Goal: Task Accomplishment & Management: Complete application form

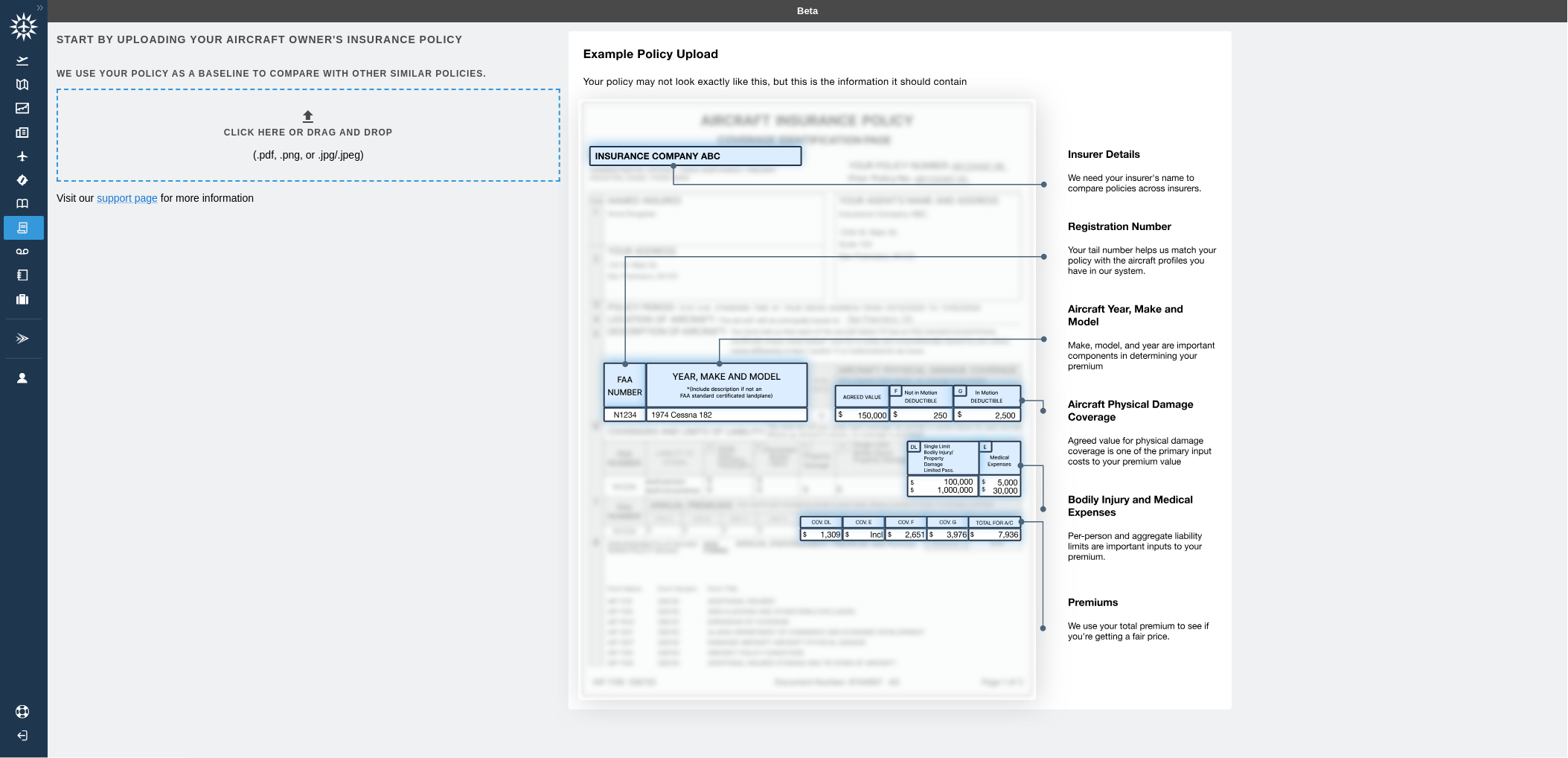
click at [291, 150] on p "(.pdf, .png, or .jpg/.jpeg)" at bounding box center [308, 155] width 111 height 15
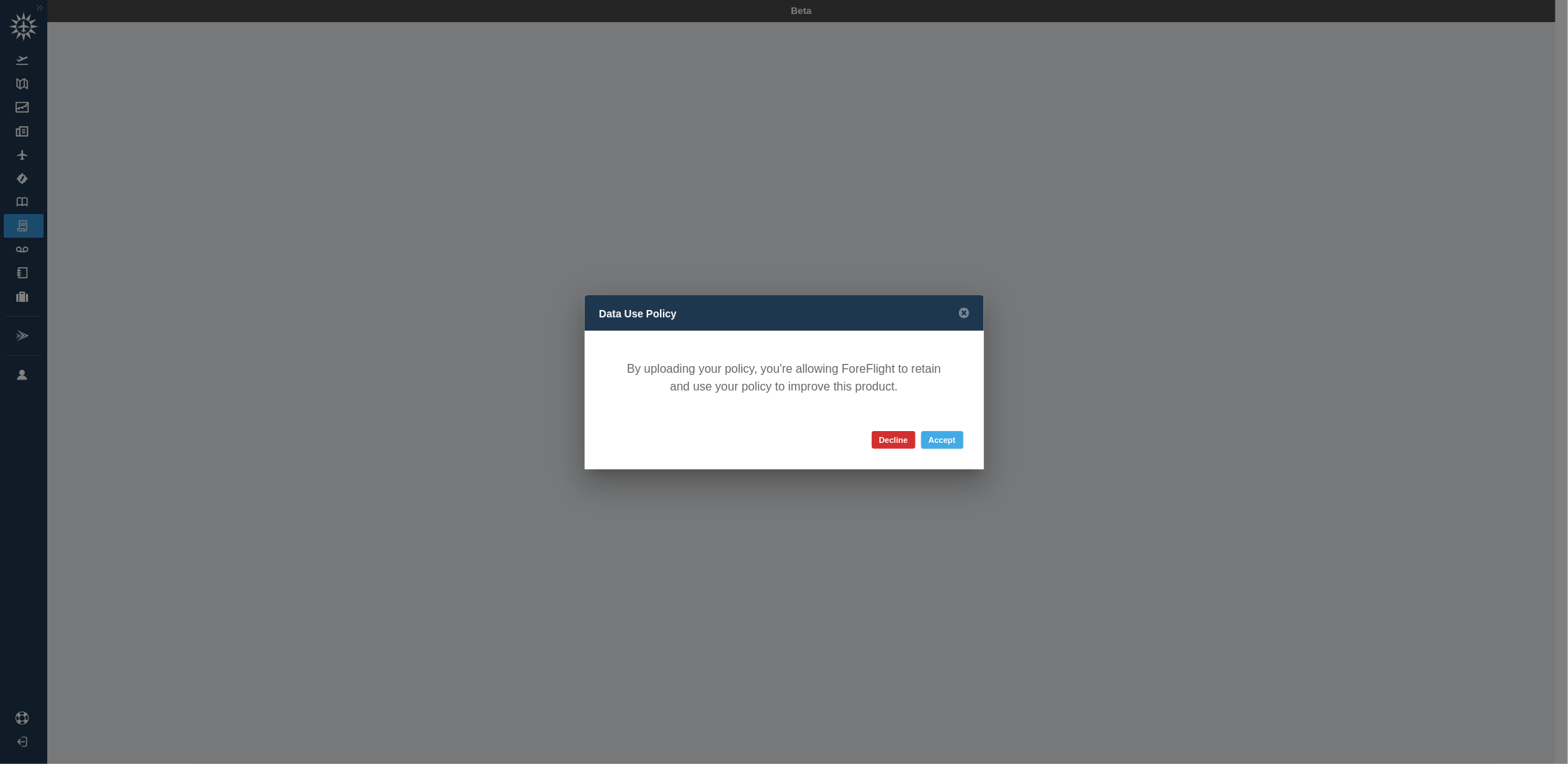
click at [940, 437] on button "Accept" at bounding box center [942, 440] width 42 height 18
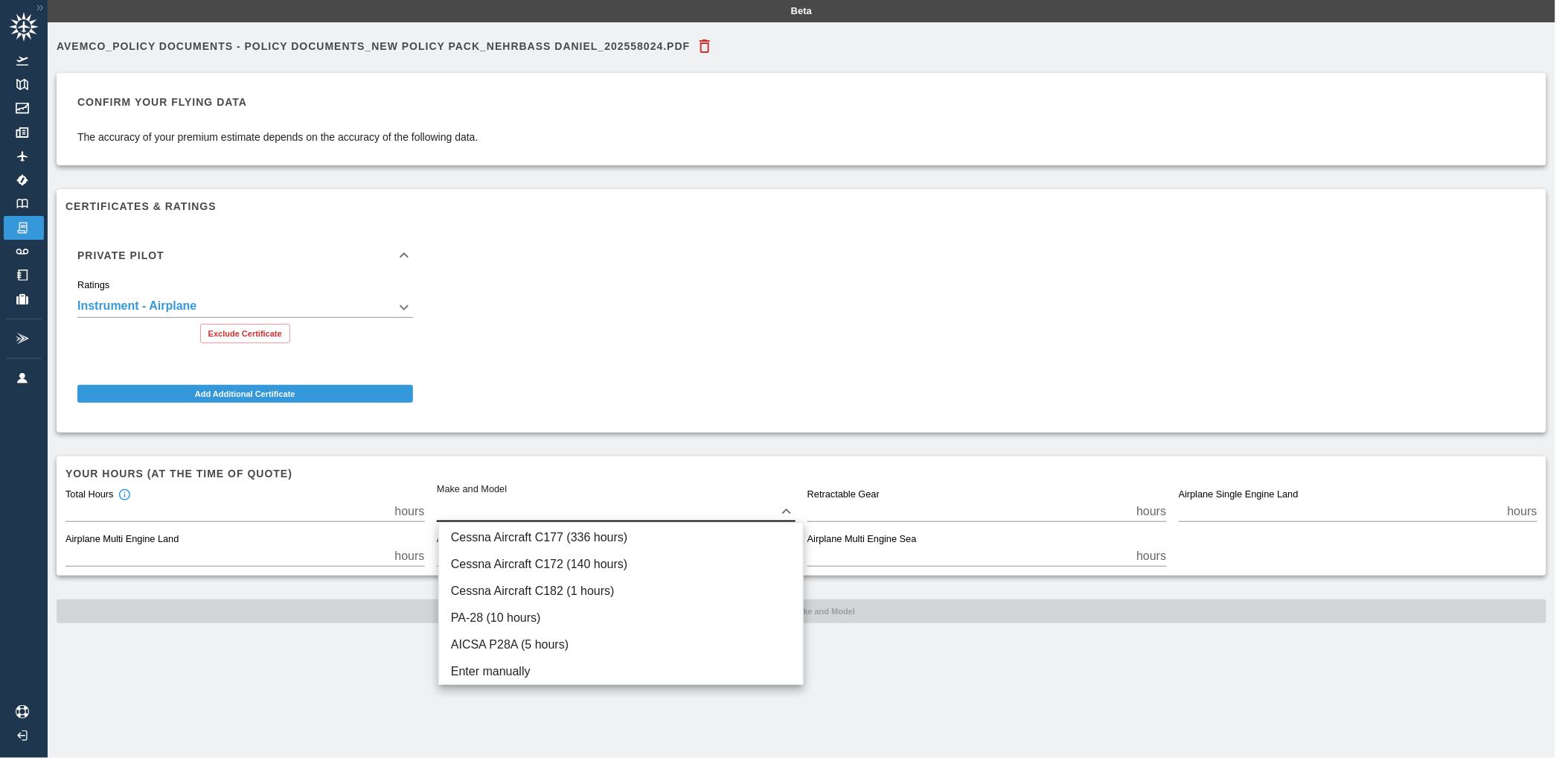
click at [531, 509] on body "**********" at bounding box center [784, 379] width 1568 height 758
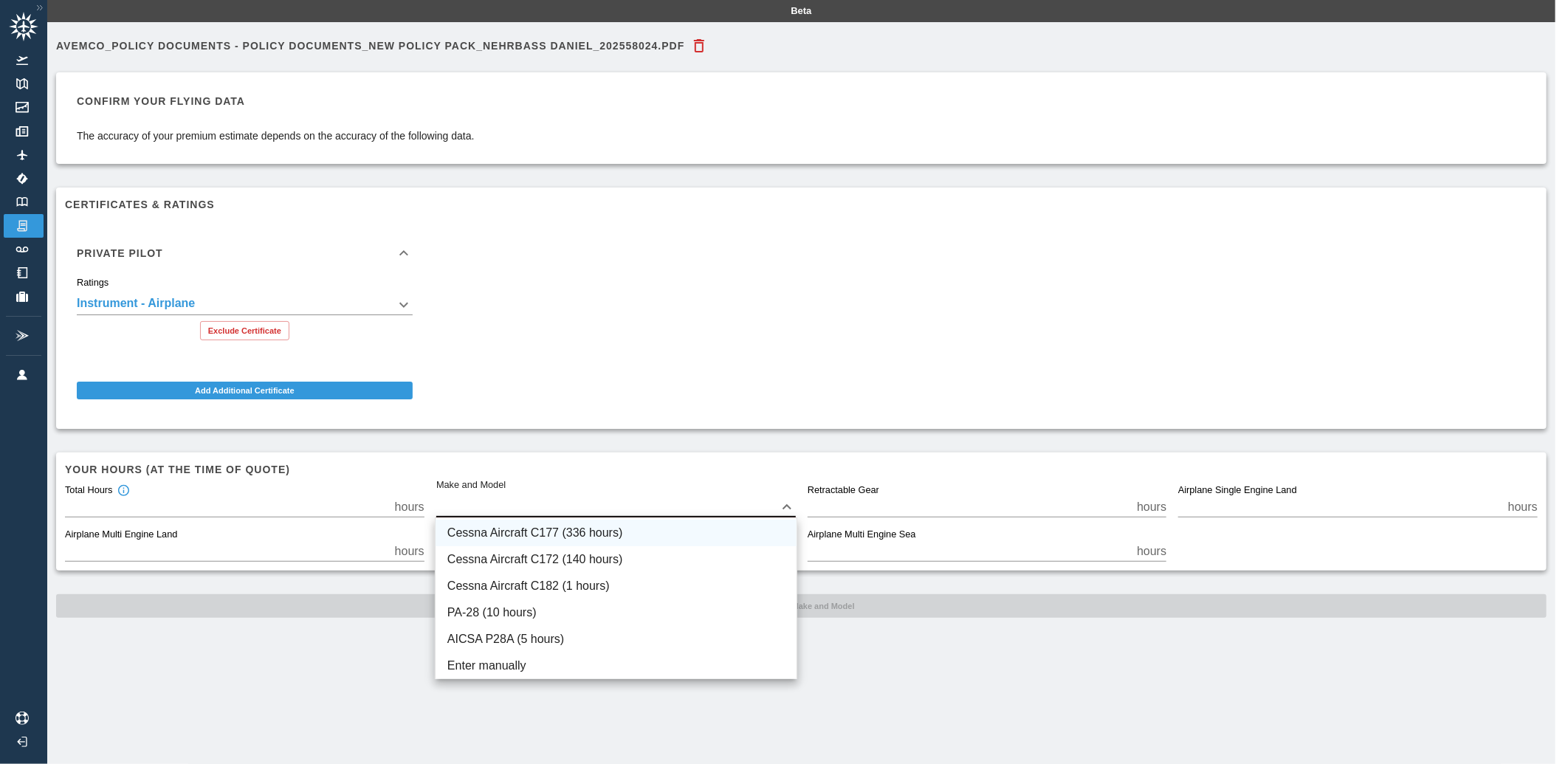
click at [540, 537] on li "Cessna Aircraft C177 (336 hours)" at bounding box center [615, 533] width 361 height 26
type input "****"
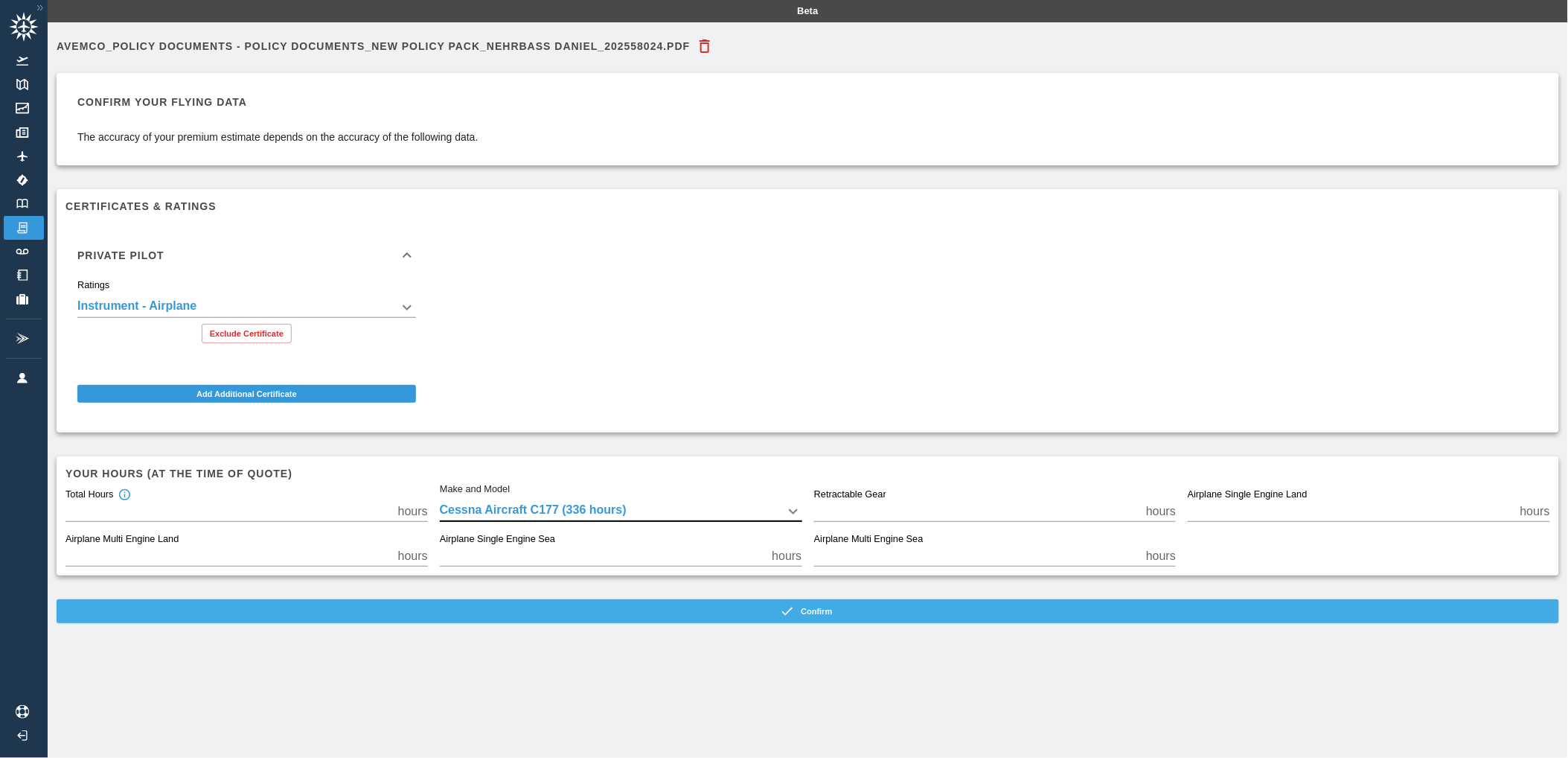
click at [576, 608] on button "Confirm" at bounding box center [807, 611] width 1503 height 24
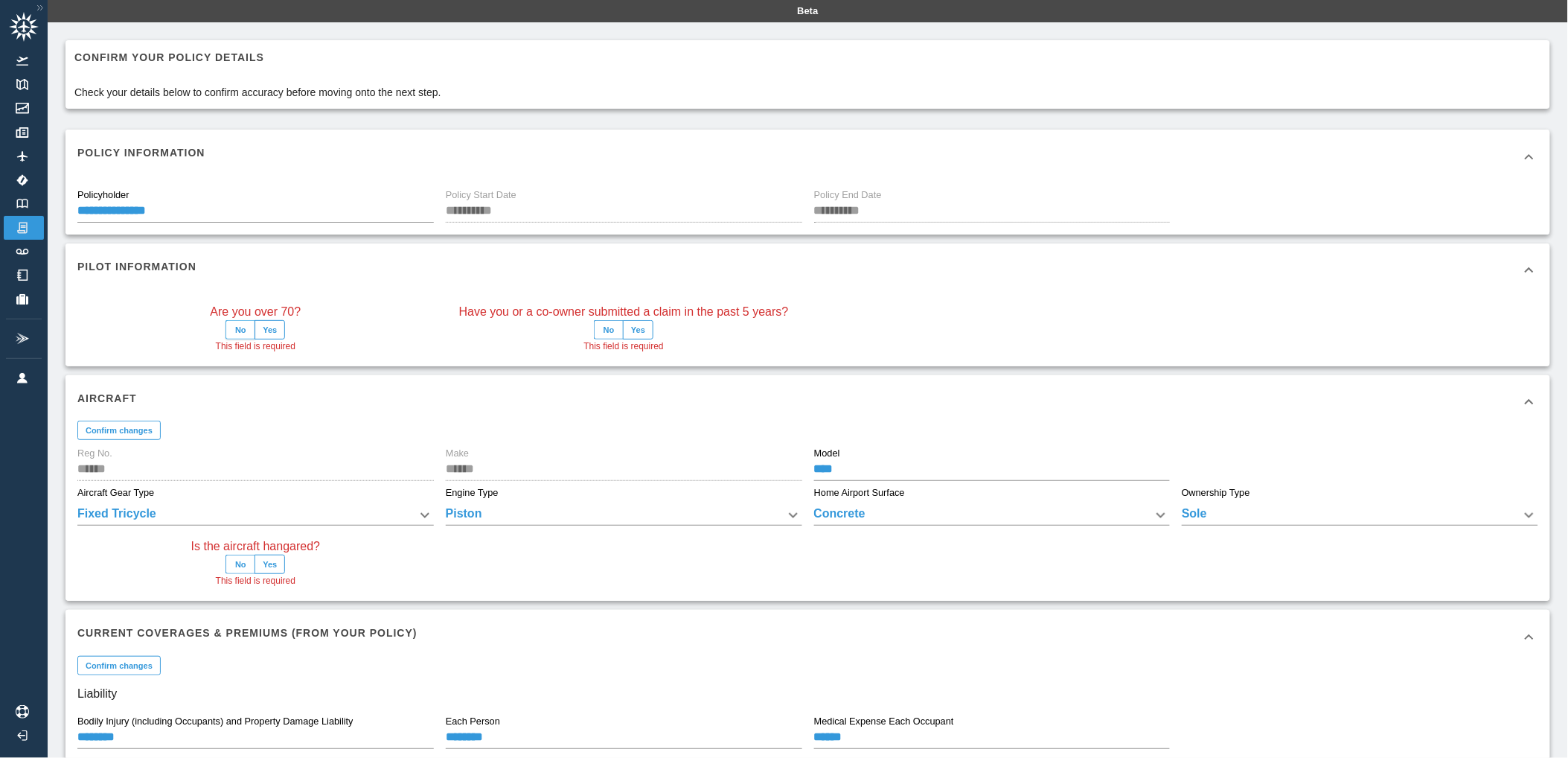
click at [243, 325] on button "No" at bounding box center [240, 329] width 30 height 19
click at [604, 330] on button "No" at bounding box center [608, 329] width 30 height 19
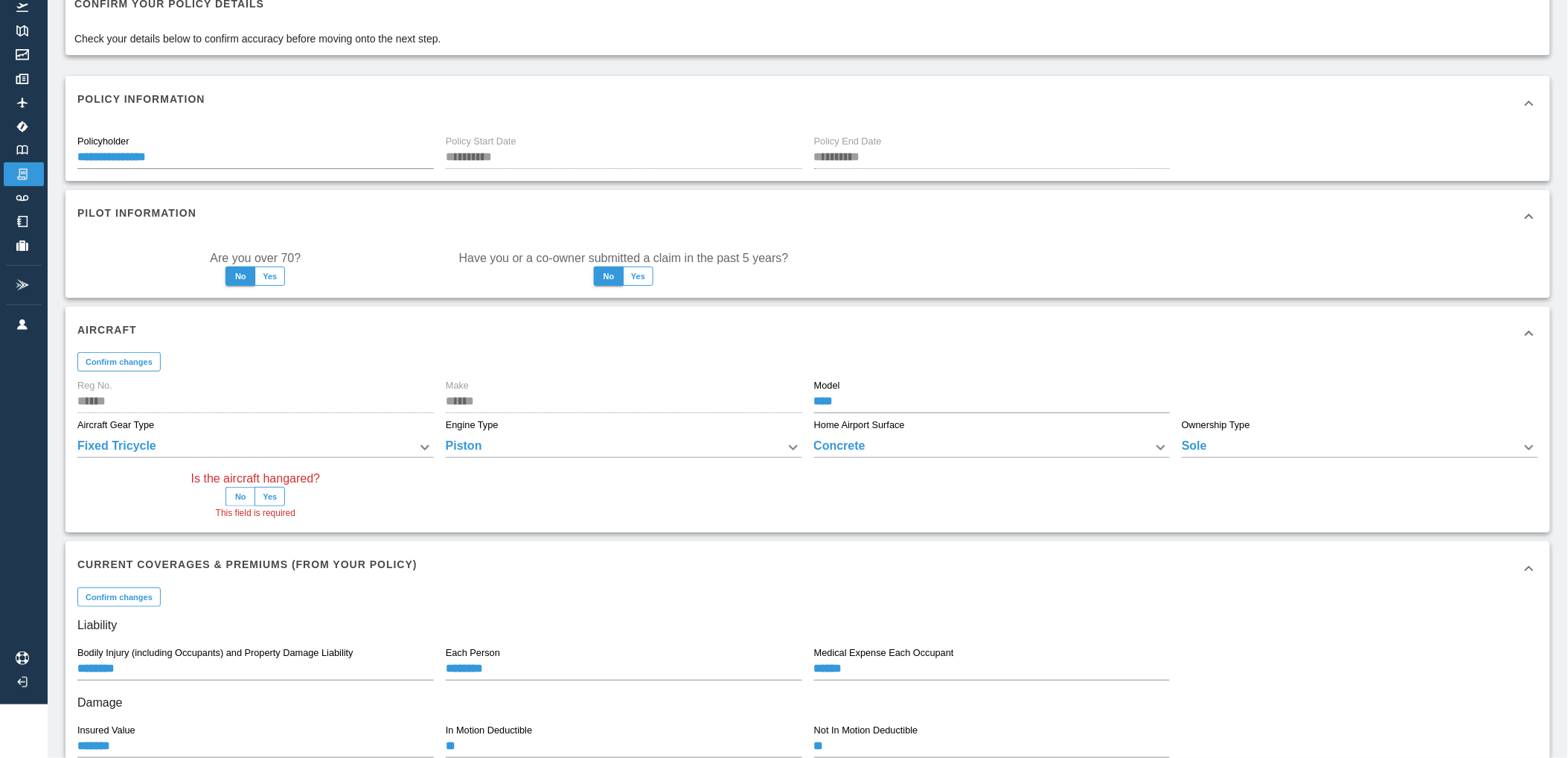
scroll to position [83, 0]
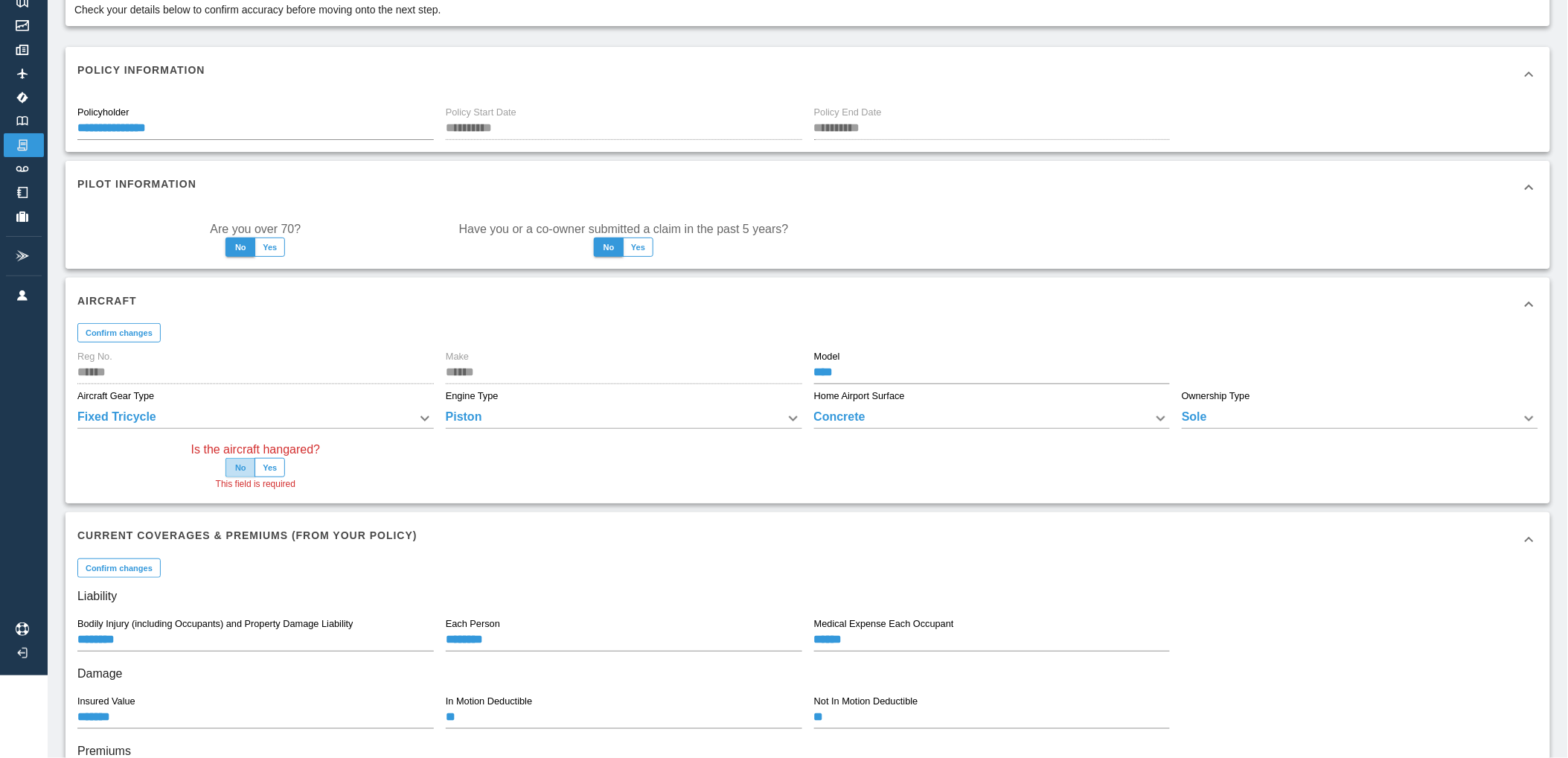
click at [245, 463] on button "No" at bounding box center [240, 467] width 30 height 19
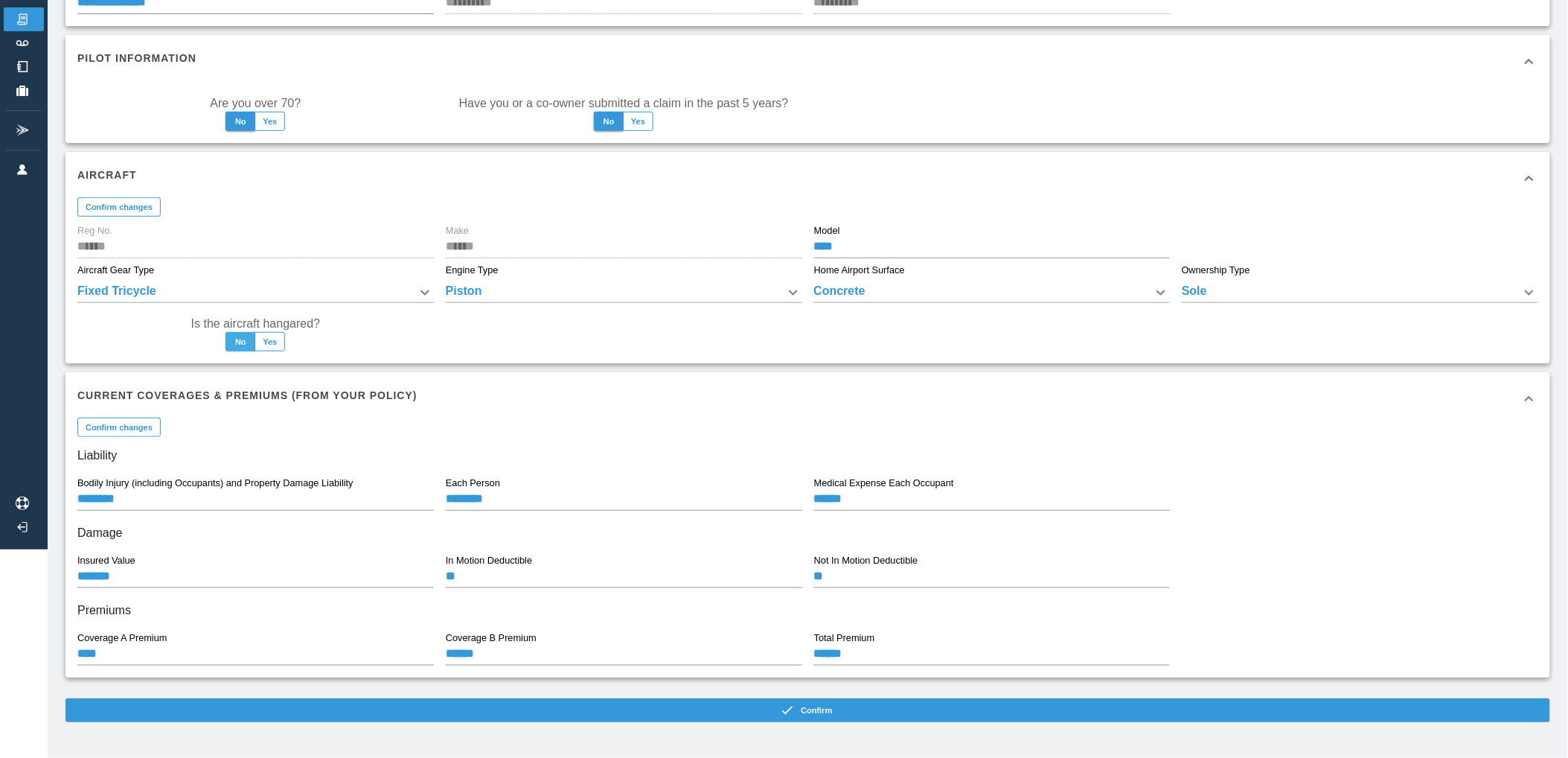
scroll to position [211, 0]
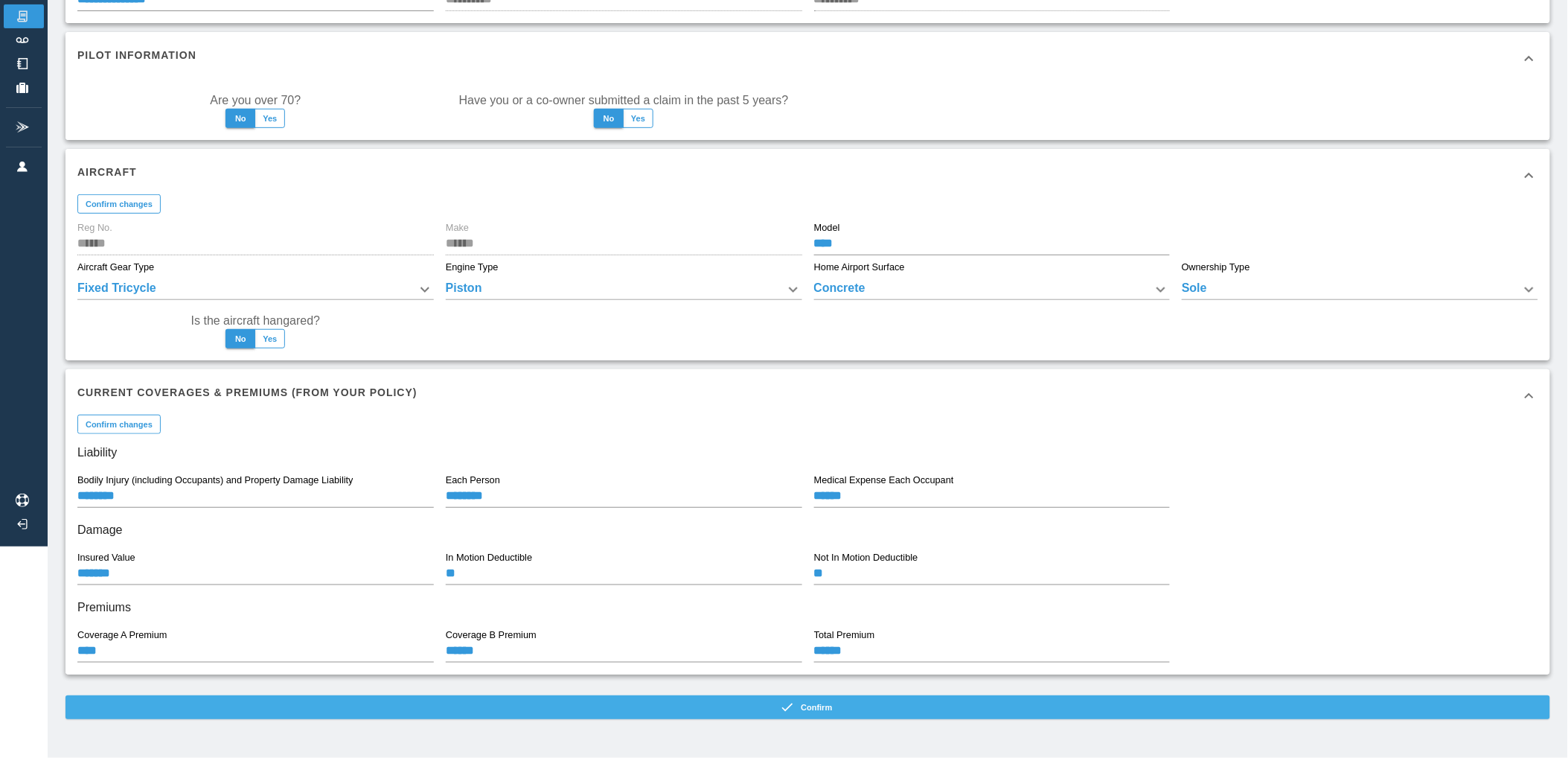
click at [769, 708] on button "Confirm" at bounding box center [807, 706] width 1484 height 24
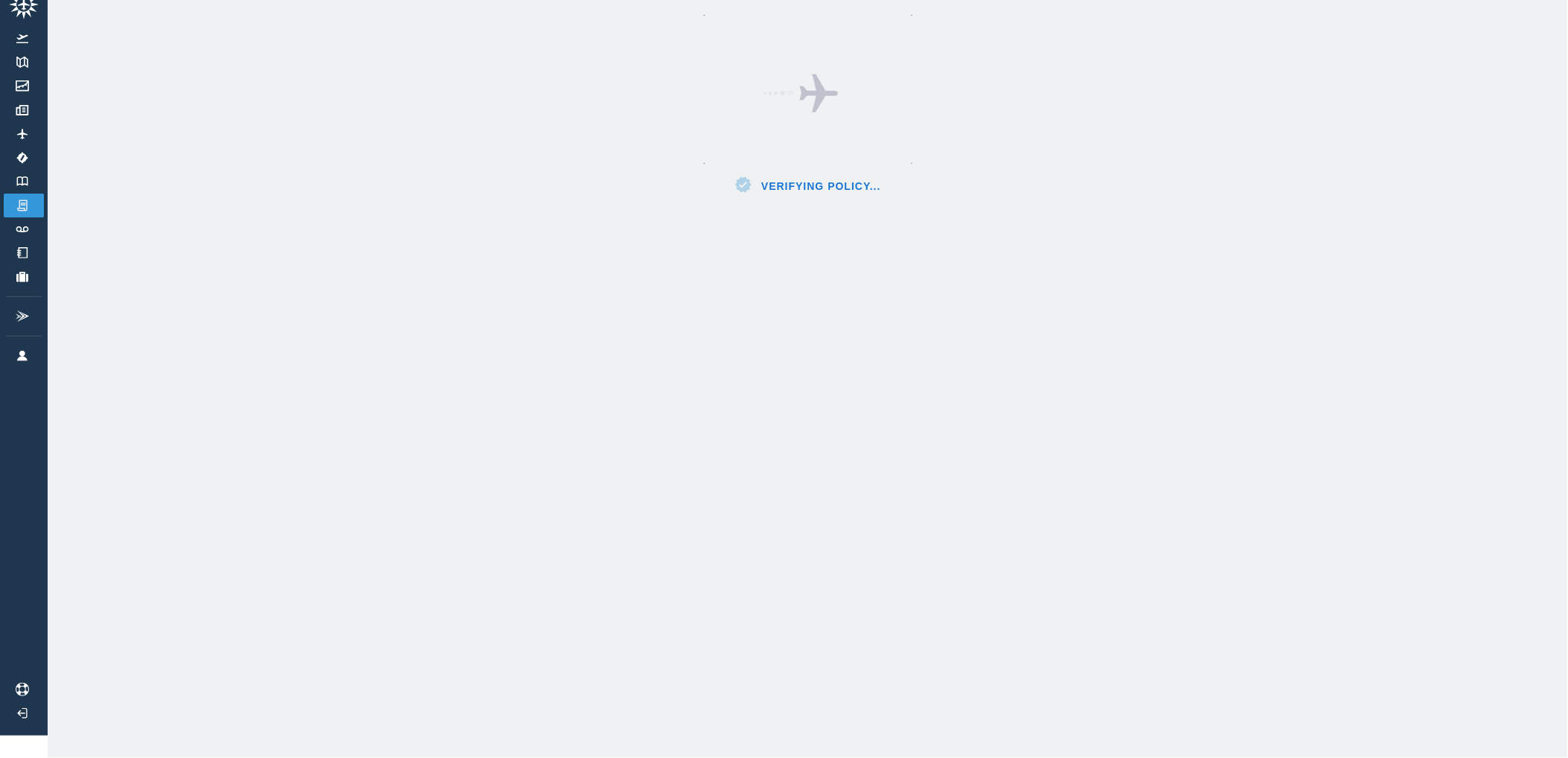
scroll to position [34, 0]
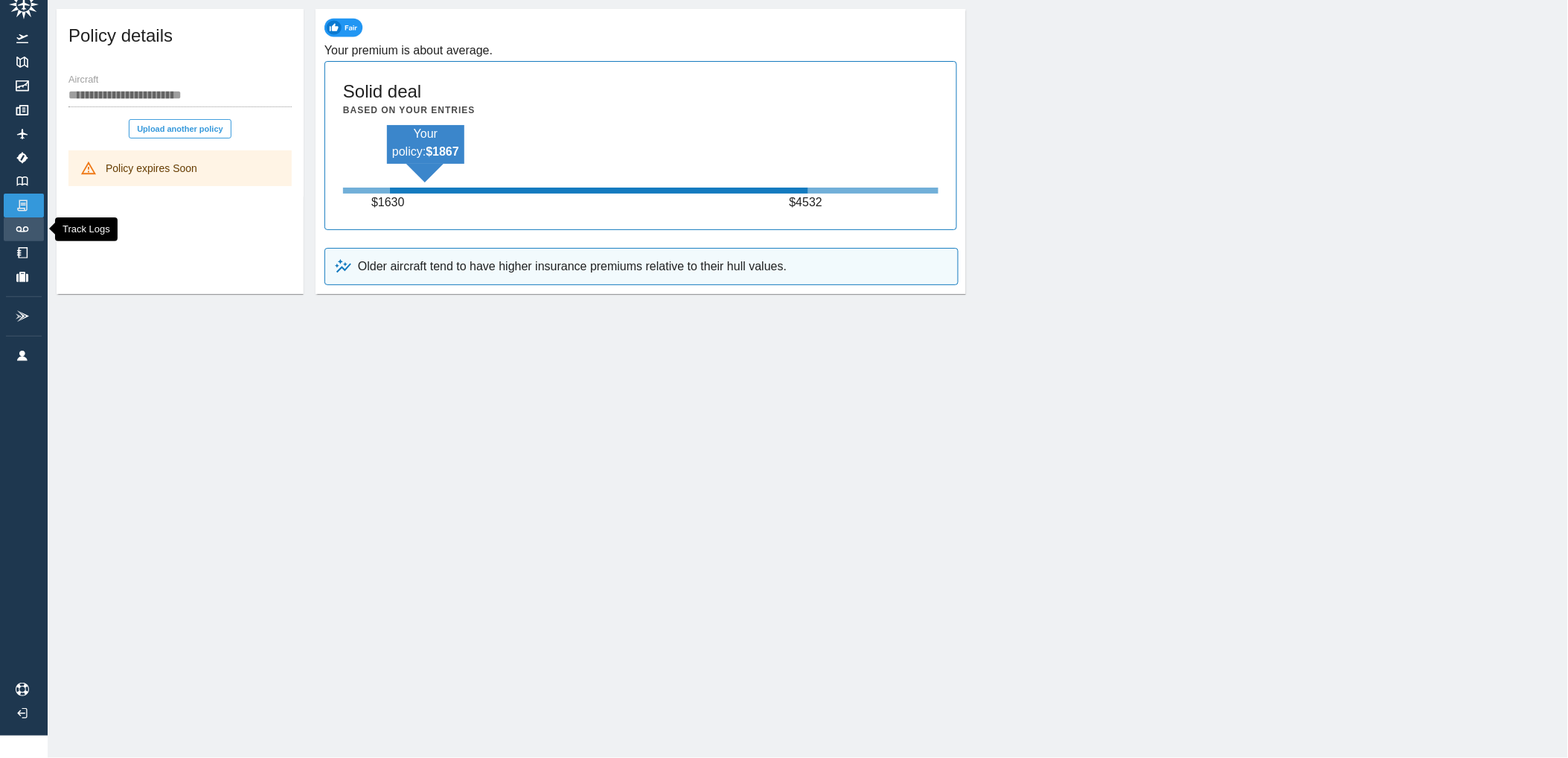
click at [24, 220] on link "Track Logs" at bounding box center [24, 229] width 40 height 24
